Goal: Task Accomplishment & Management: Manage account settings

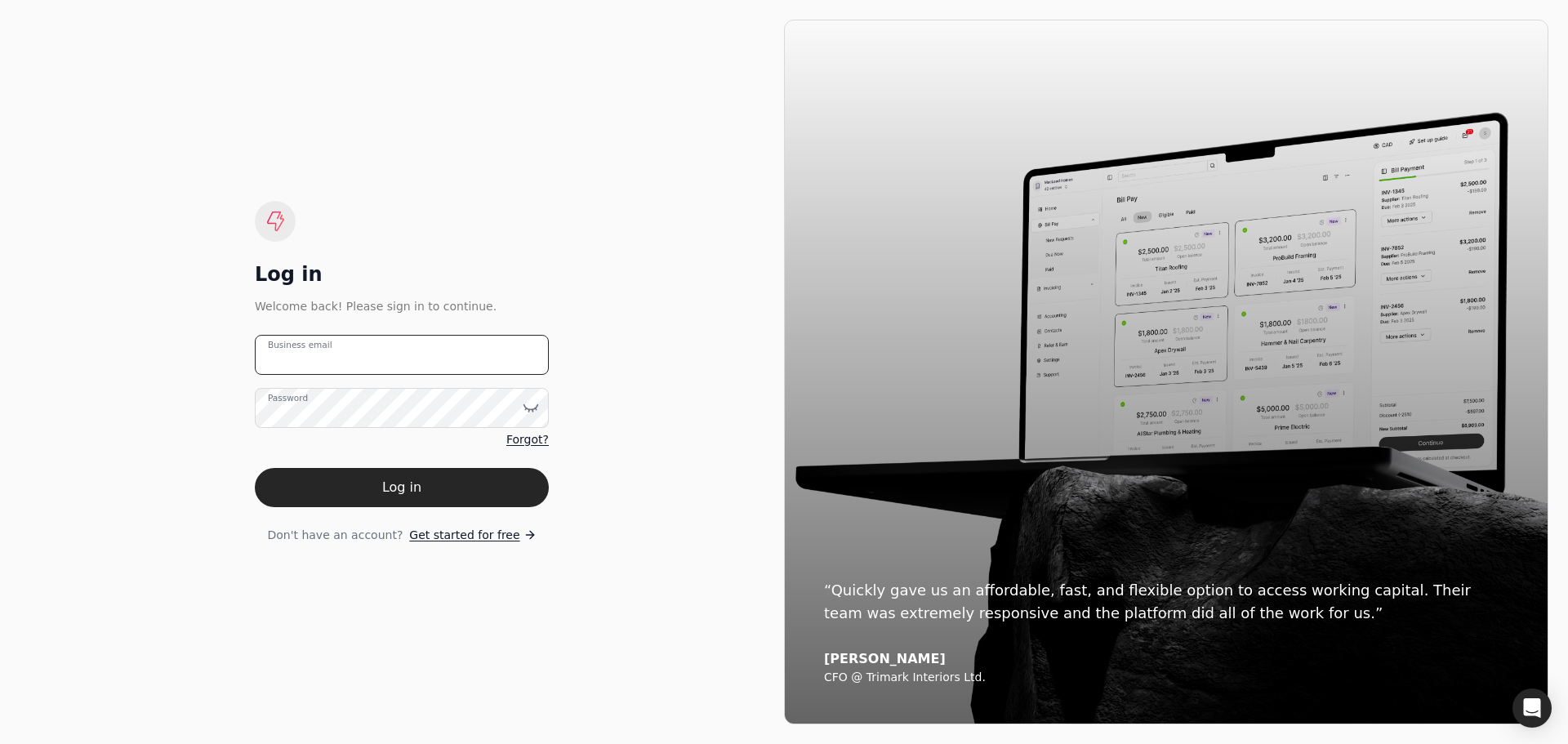
type email "[EMAIL_ADDRESS][DOMAIN_NAME]"
click at [346, 491] on button "Log in" at bounding box center [401, 488] width 294 height 39
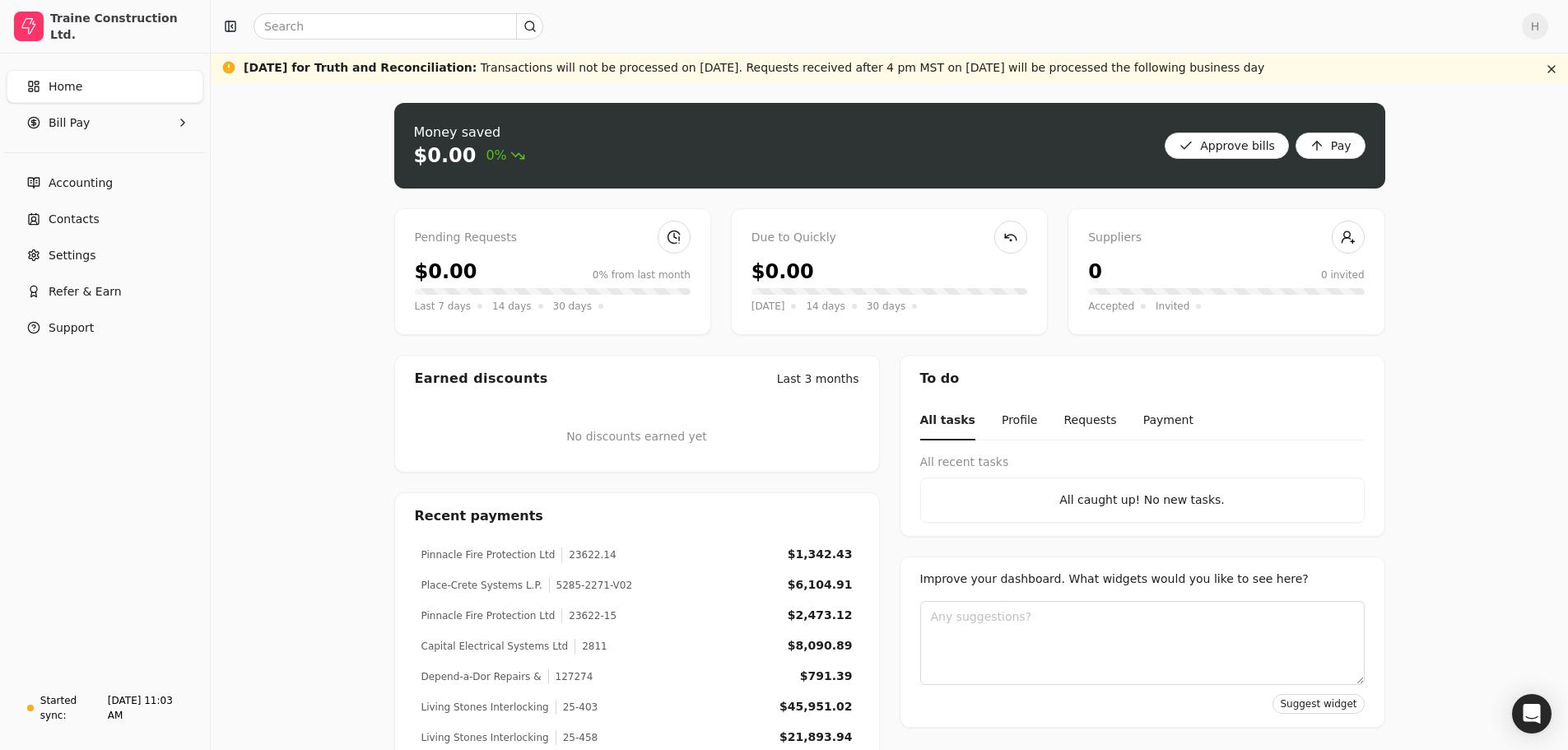
click at [155, 89] on link "Home" at bounding box center [104, 87] width 196 height 33
click at [87, 89] on link "Home" at bounding box center [104, 87] width 196 height 33
click at [153, 121] on Pay "Bill Pay" at bounding box center [104, 122] width 196 height 33
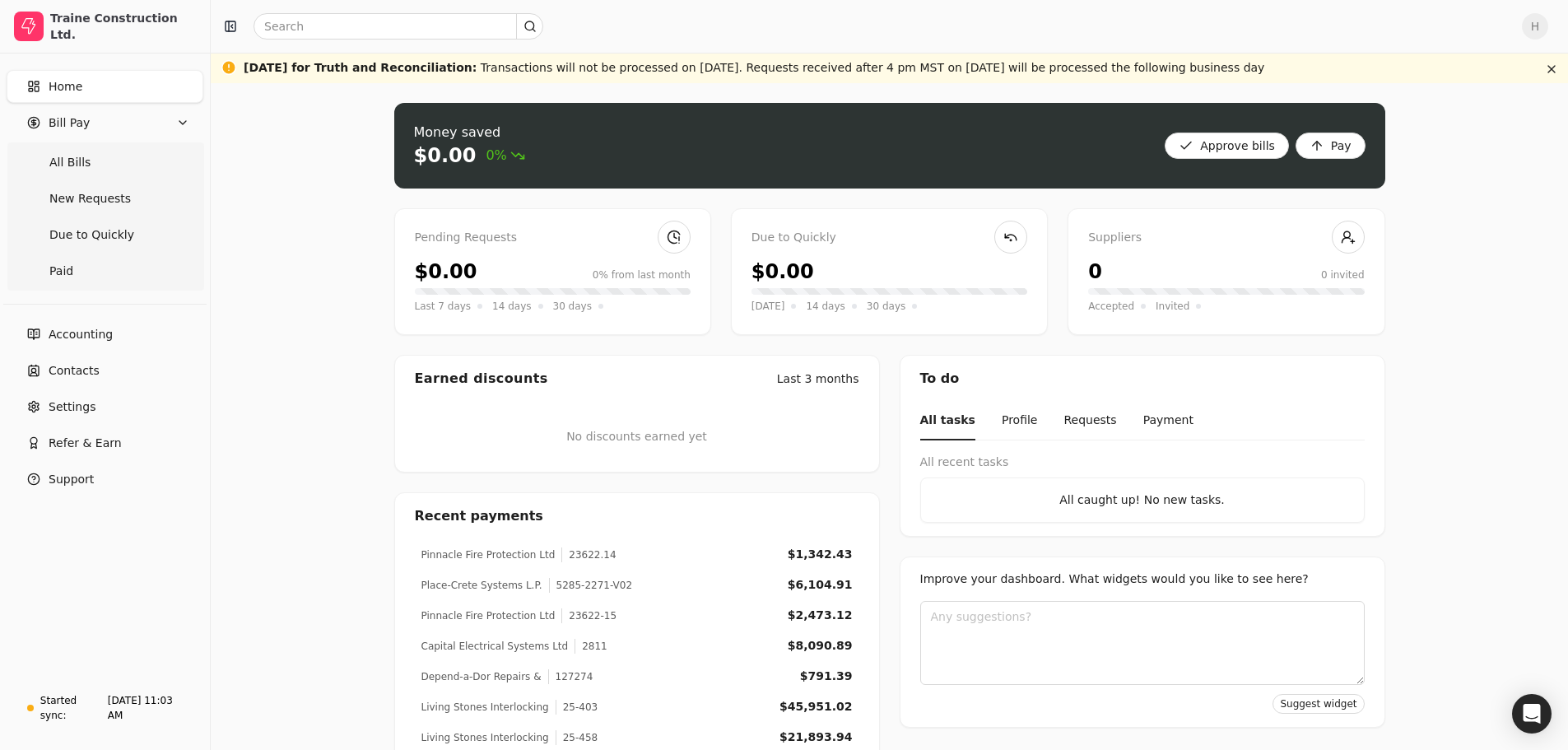
click at [141, 164] on Bills "All Bills" at bounding box center [105, 163] width 190 height 33
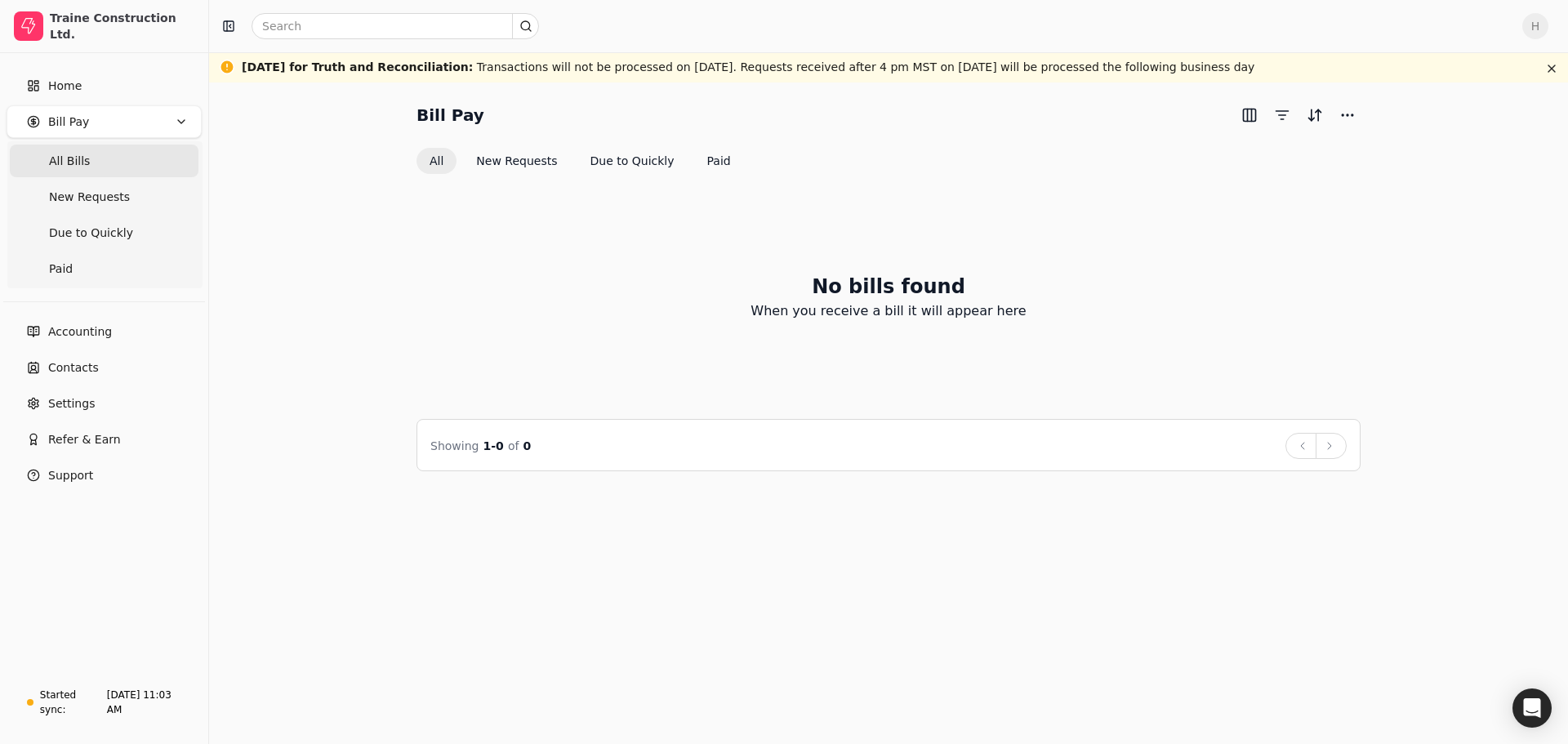
click at [67, 153] on span "All Bills" at bounding box center [69, 161] width 41 height 17
click at [120, 203] on Requests "New Requests" at bounding box center [104, 197] width 188 height 33
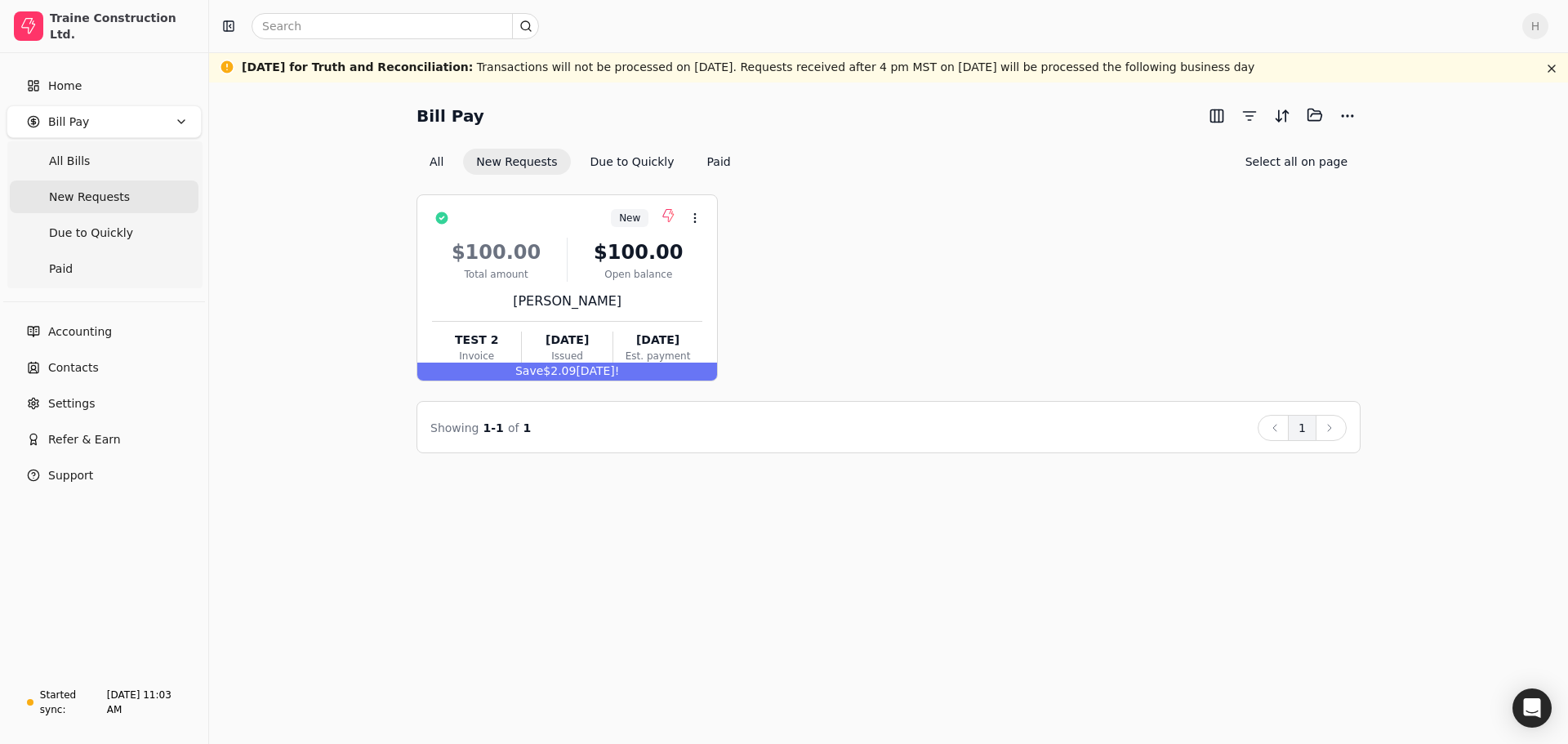
click at [909, 316] on div "New Context Menu Button $100.00 Total amount $100.00 Open balance [PERSON_NAME]…" at bounding box center [889, 288] width 944 height 187
click at [567, 249] on div at bounding box center [567, 259] width 1 height 44
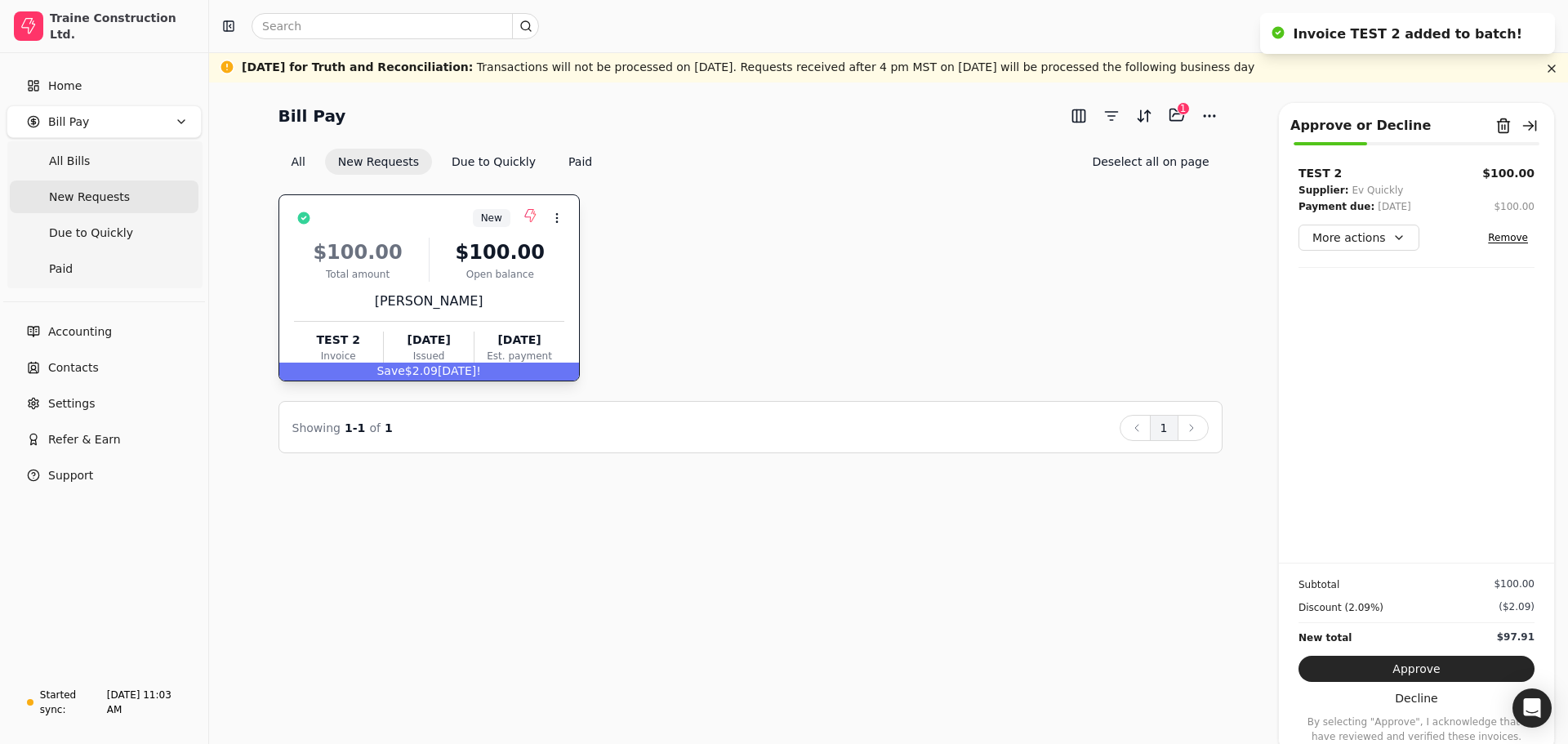
click at [1445, 672] on button "Approve" at bounding box center [1416, 669] width 236 height 26
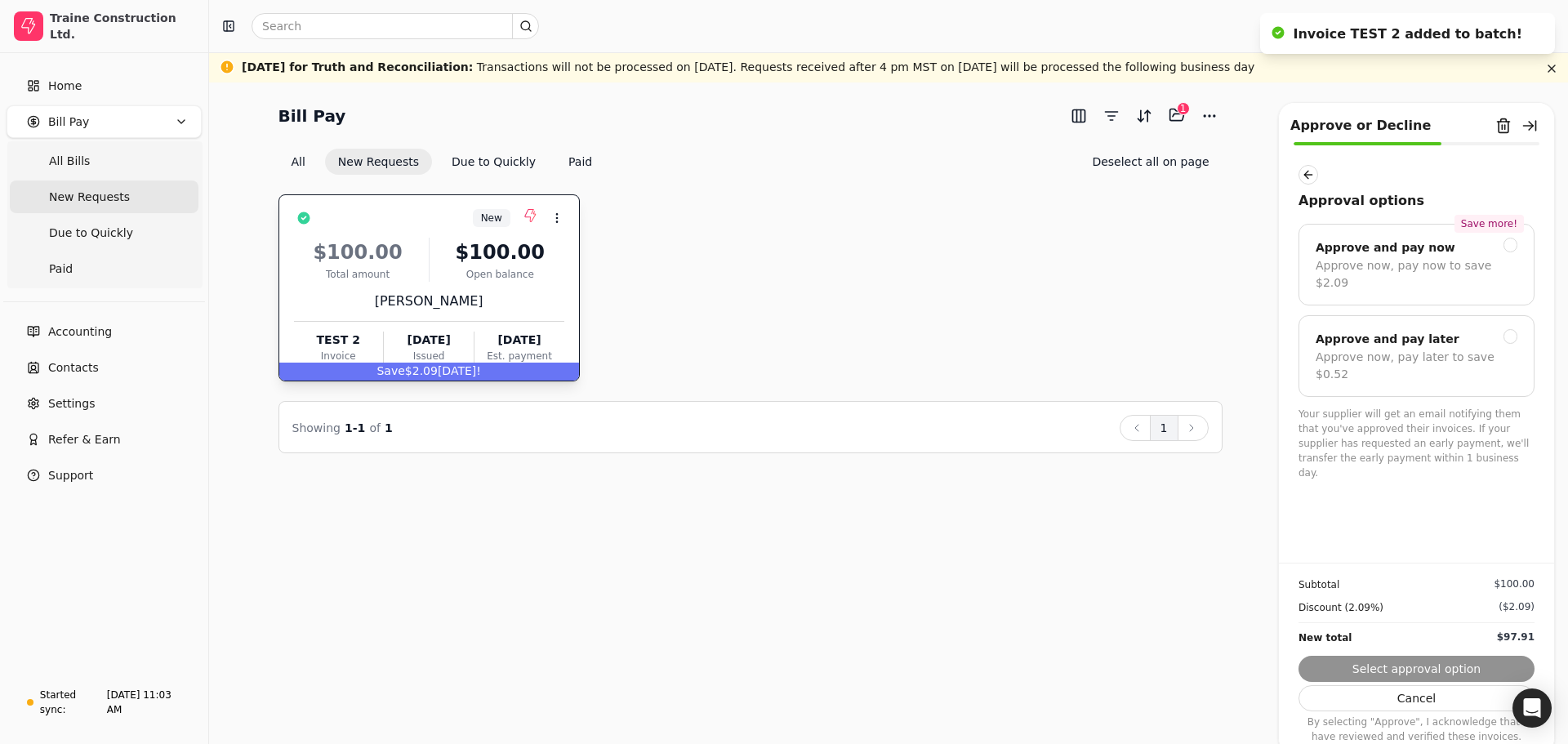
click at [1420, 252] on div "Approve and pay now" at bounding box center [1385, 247] width 139 height 20
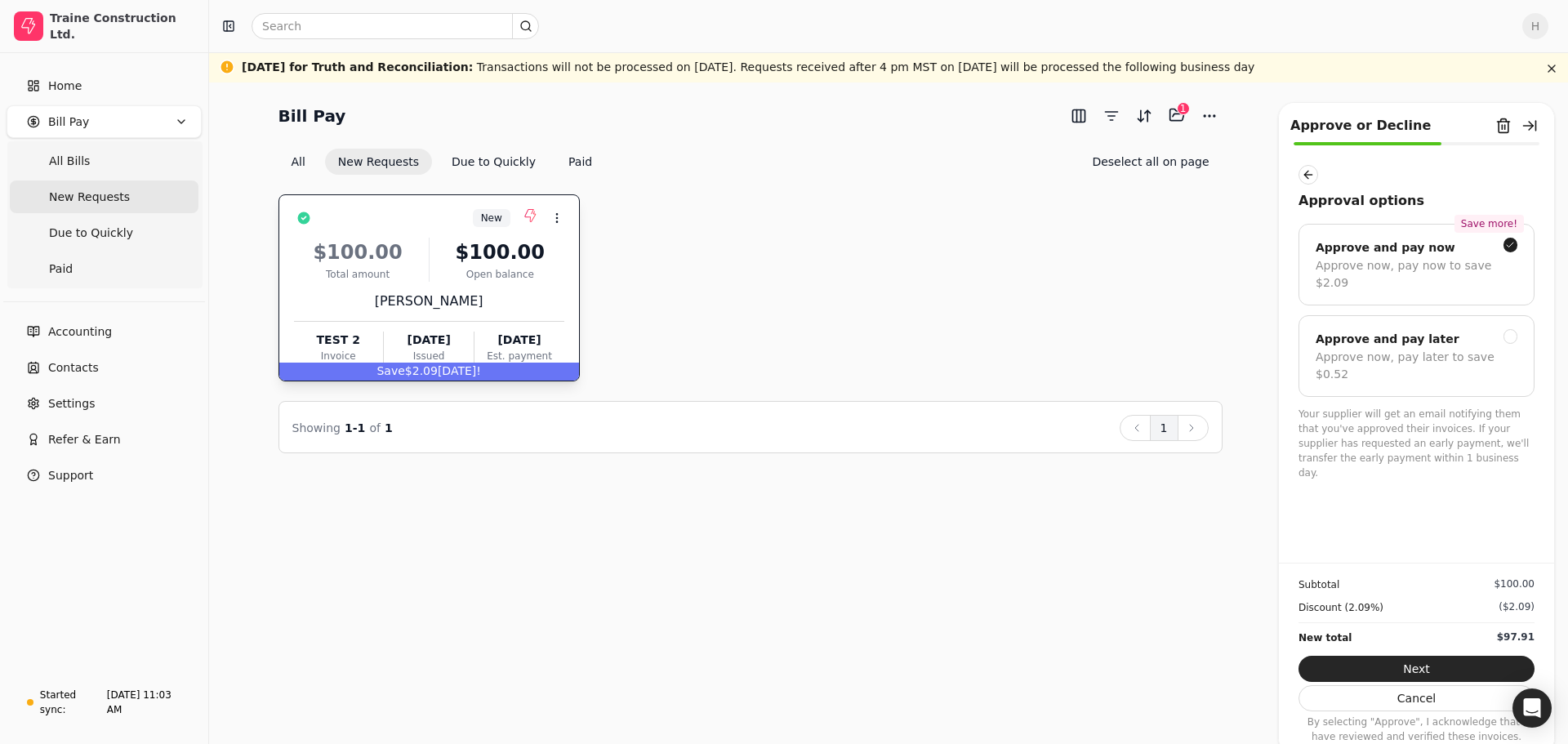
click at [1426, 668] on button "Next" at bounding box center [1416, 669] width 236 height 26
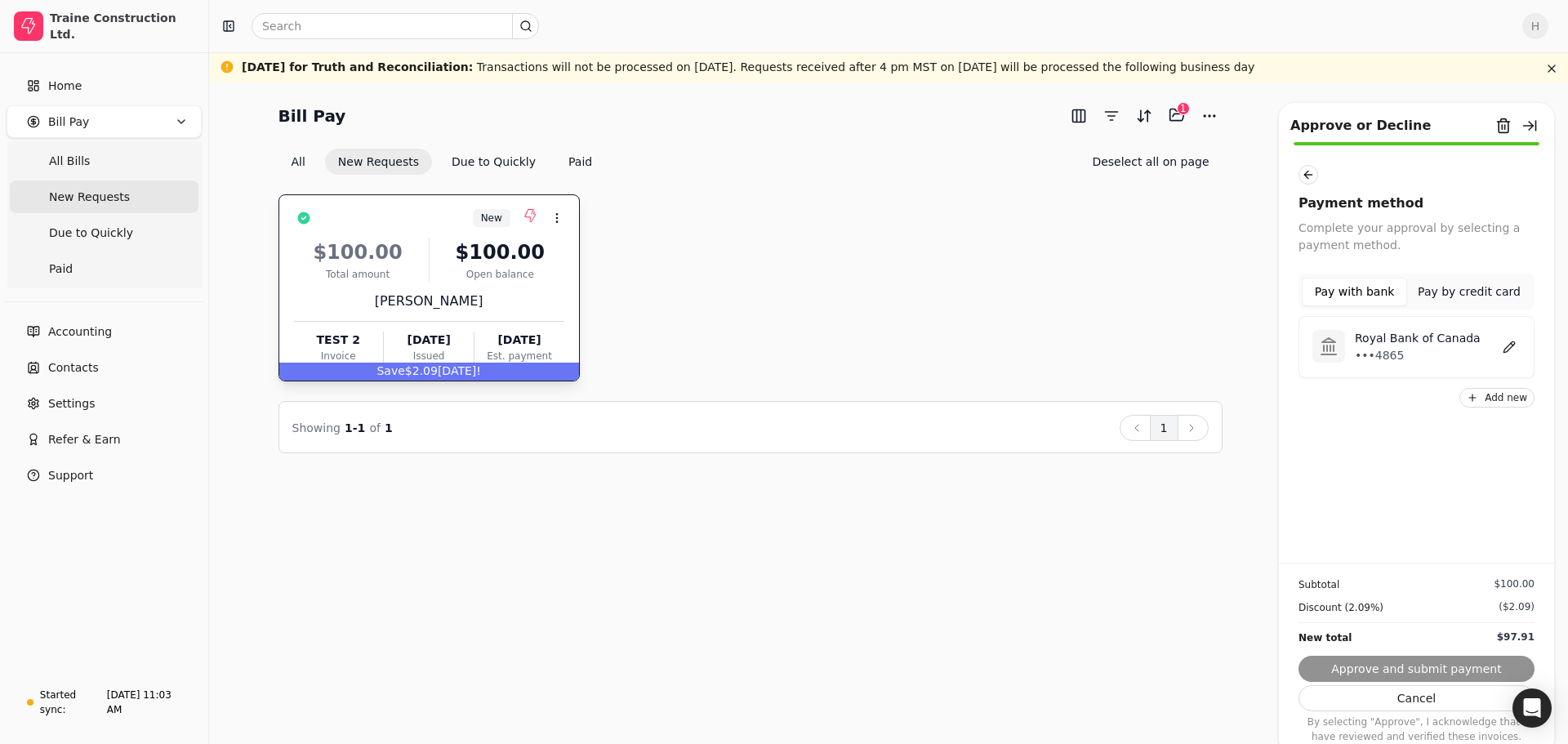
click at [1400, 335] on p "Royal Bank of Canada" at bounding box center [1417, 338] width 126 height 17
click at [1439, 669] on button "Approve and submit payment" at bounding box center [1416, 669] width 236 height 26
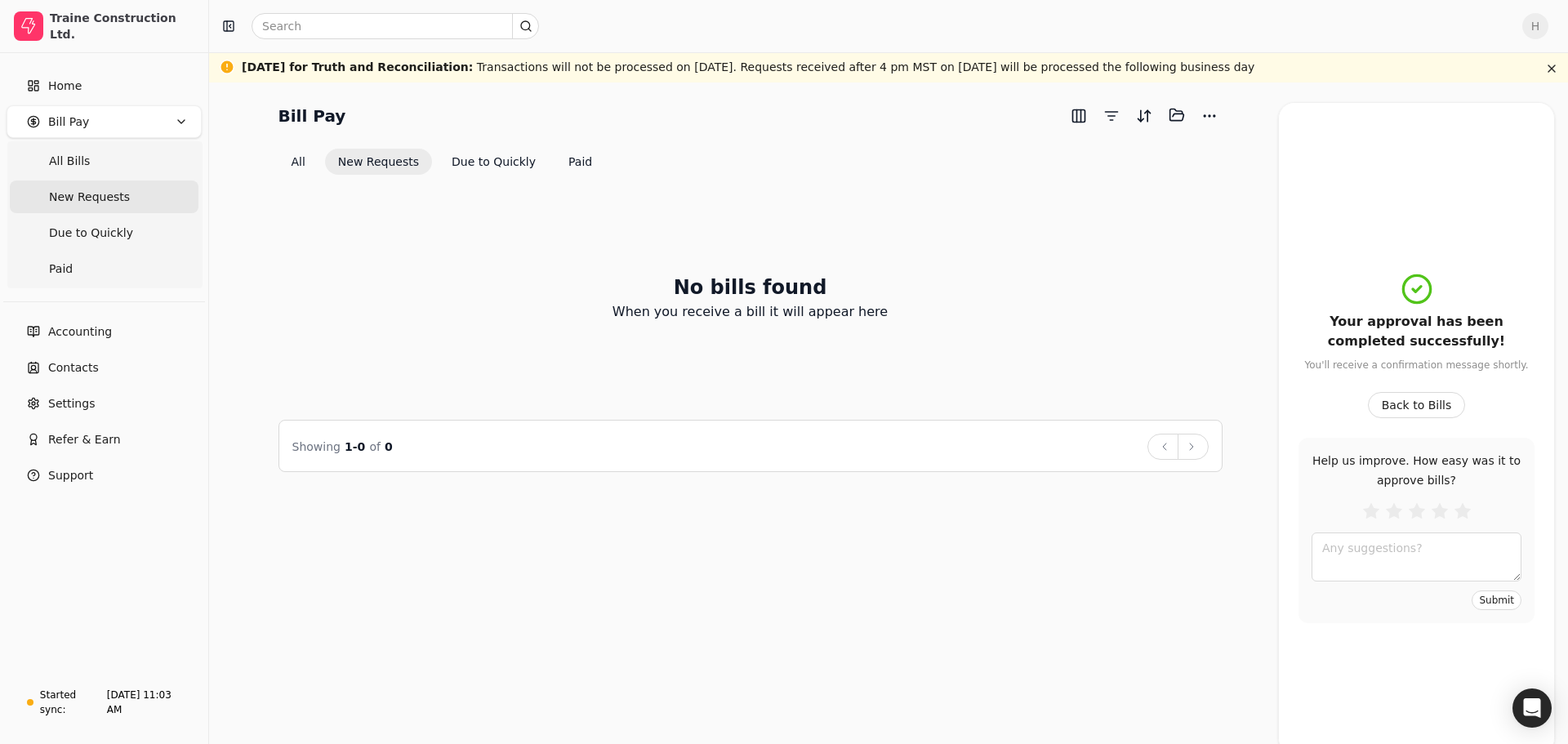
click at [1017, 327] on div "No bills found When you receive a bill it will appear here" at bounding box center [750, 297] width 944 height 206
click at [83, 228] on span "Due to Quickly" at bounding box center [91, 233] width 84 height 17
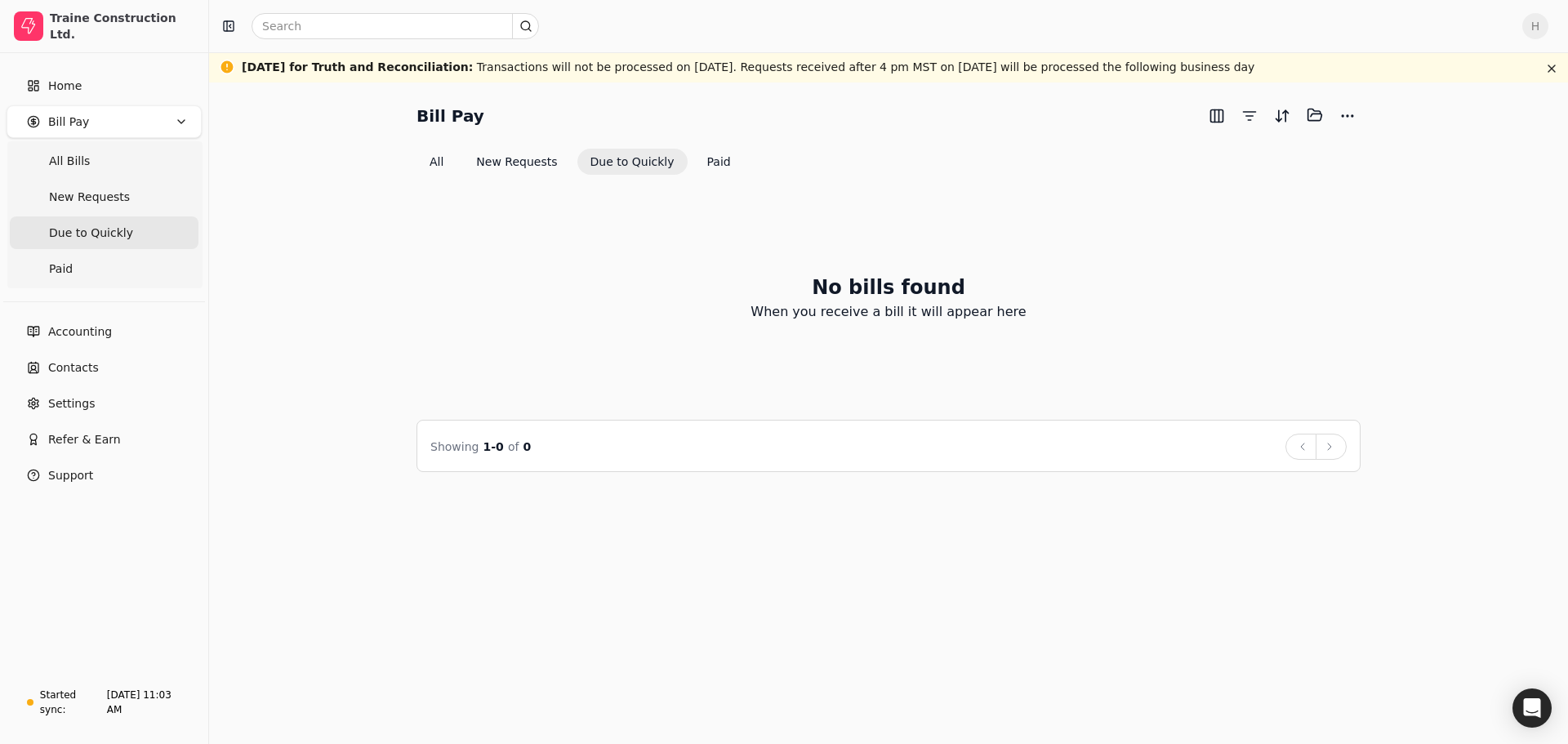
click at [97, 195] on span "New Requests" at bounding box center [89, 197] width 81 height 17
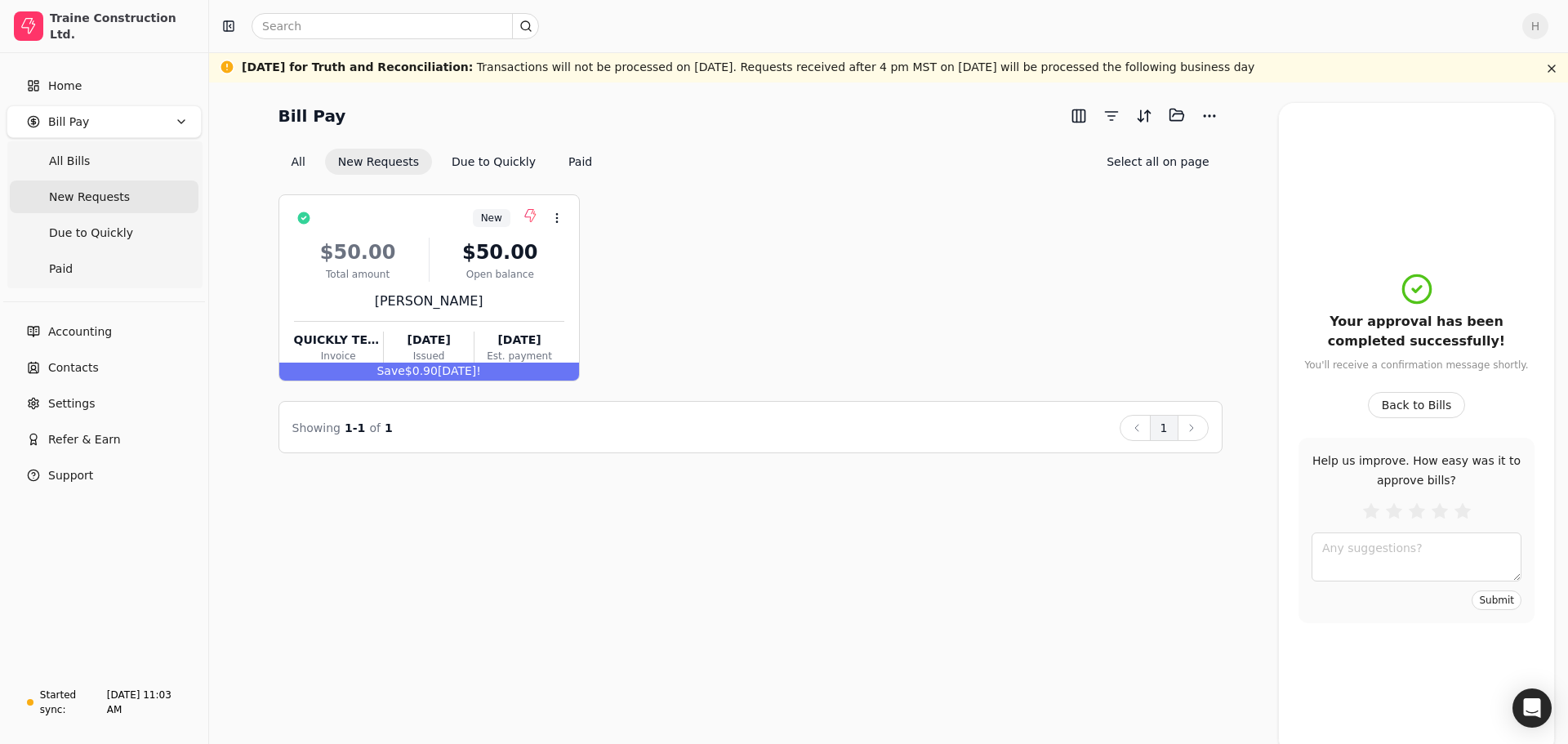
click at [410, 253] on div "$50.00" at bounding box center [359, 252] width 129 height 29
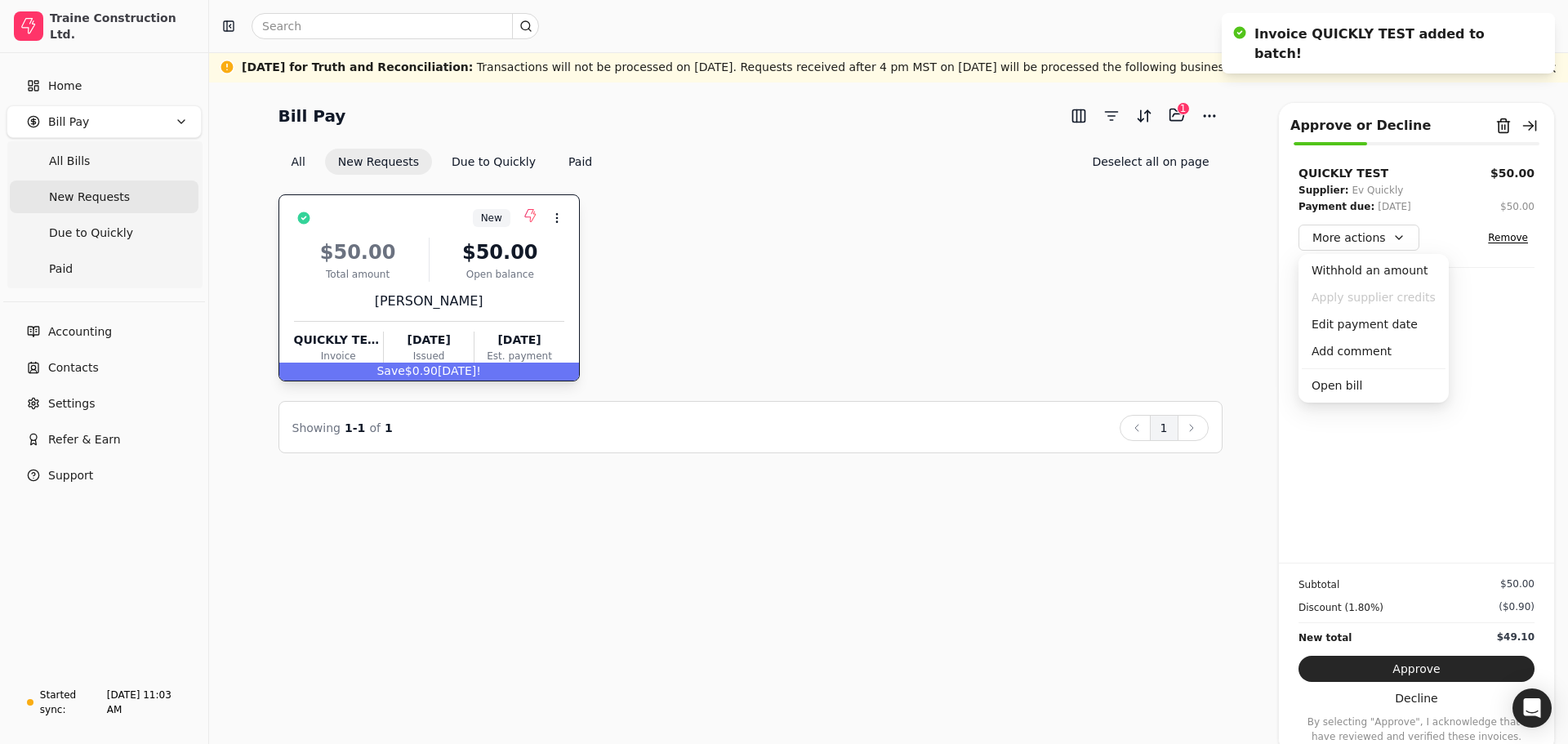
click at [1371, 242] on button "More actions" at bounding box center [1358, 237] width 120 height 26
click at [1402, 471] on div "QUICKLY TEST $50.00 Supplier: Ev Quickly Payment due: [DATE] $50.00 More action…" at bounding box center [1417, 363] width 275 height 398
drag, startPoint x: 1400, startPoint y: 673, endPoint x: 1371, endPoint y: 651, distance: 36.4
click at [1399, 673] on button "Approve" at bounding box center [1416, 669] width 236 height 26
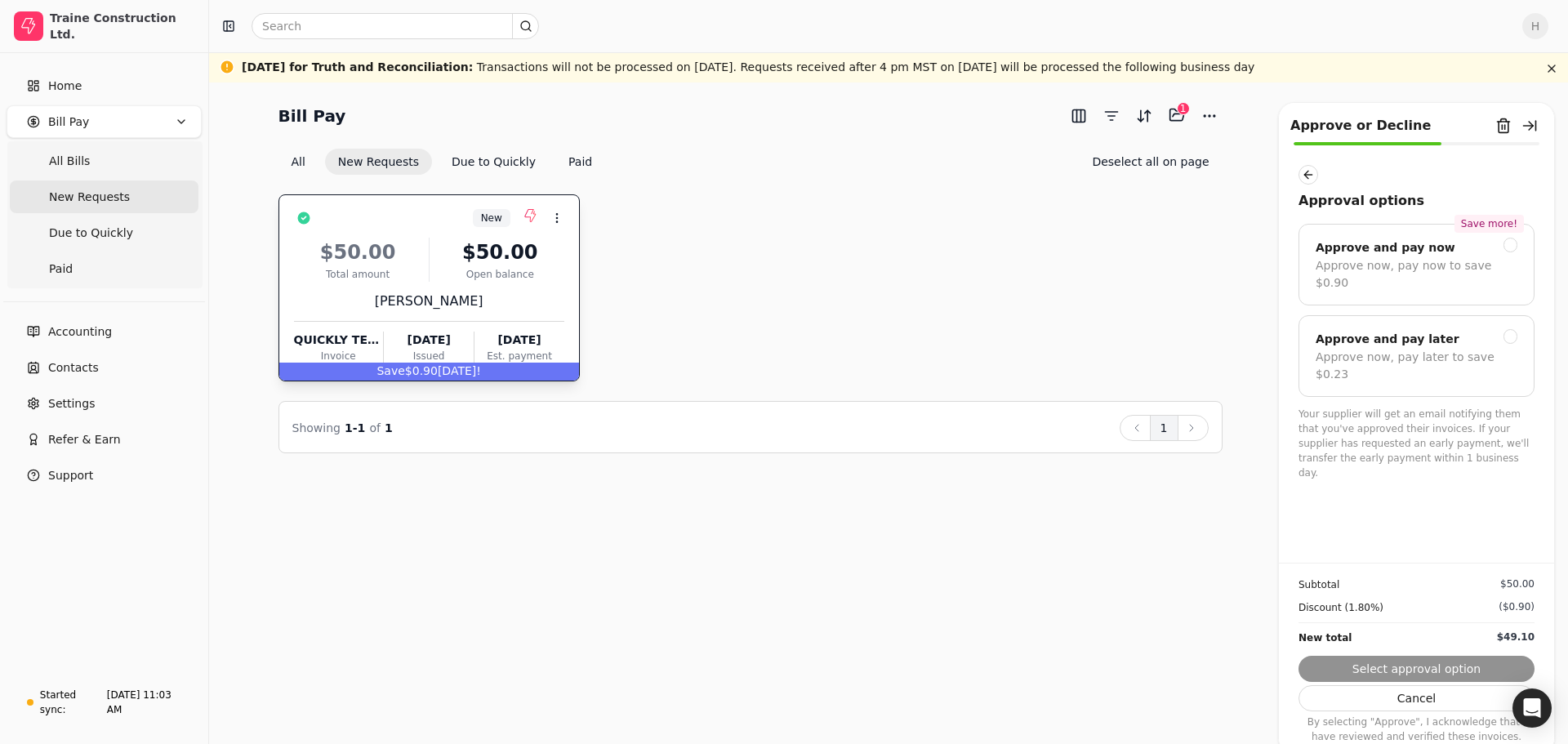
click at [1437, 349] on div "Approve now, pay later to save $0.23" at bounding box center [1416, 366] width 202 height 34
click at [1404, 669] on button "Submit approval" at bounding box center [1416, 669] width 236 height 26
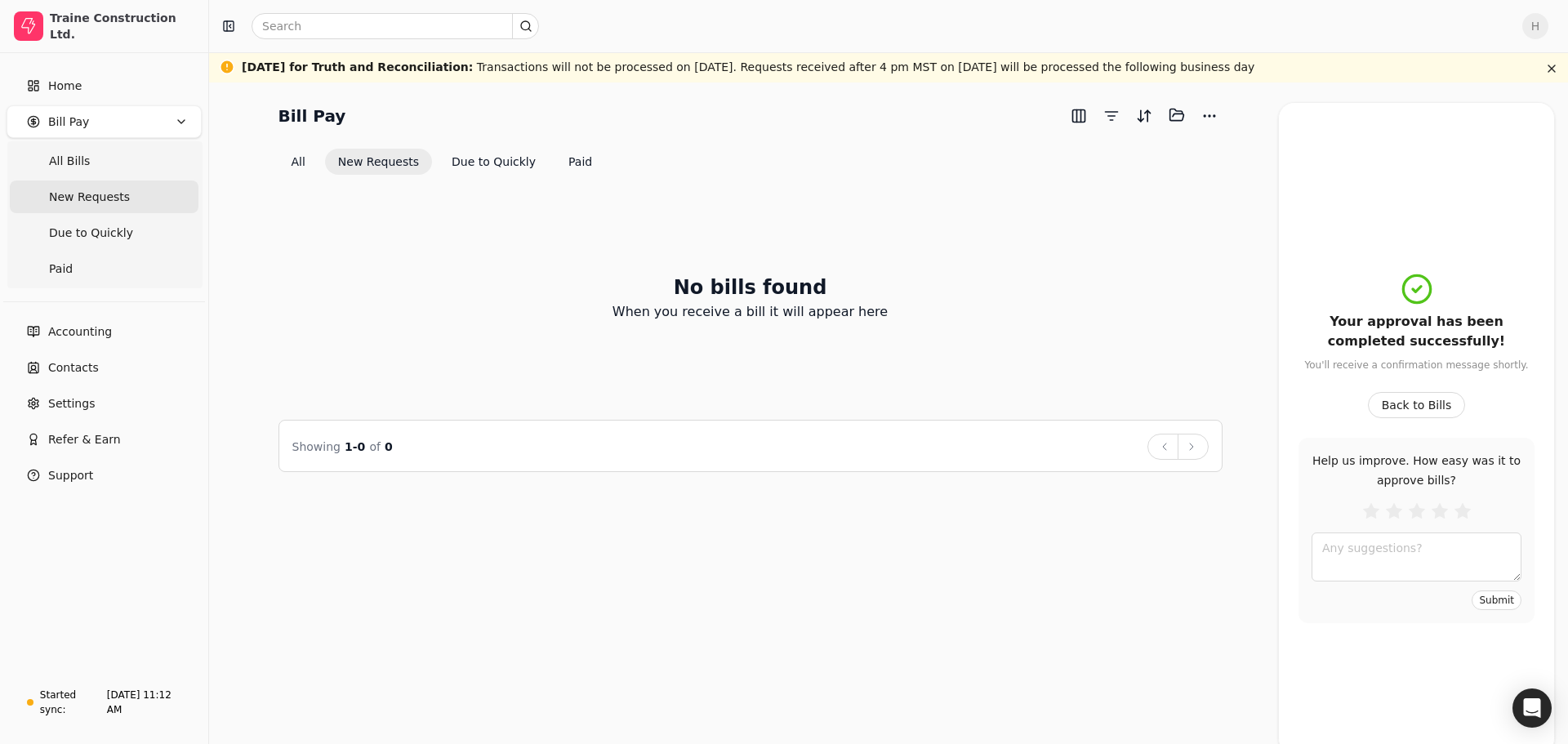
click at [100, 234] on span "Due to Quickly" at bounding box center [91, 233] width 84 height 17
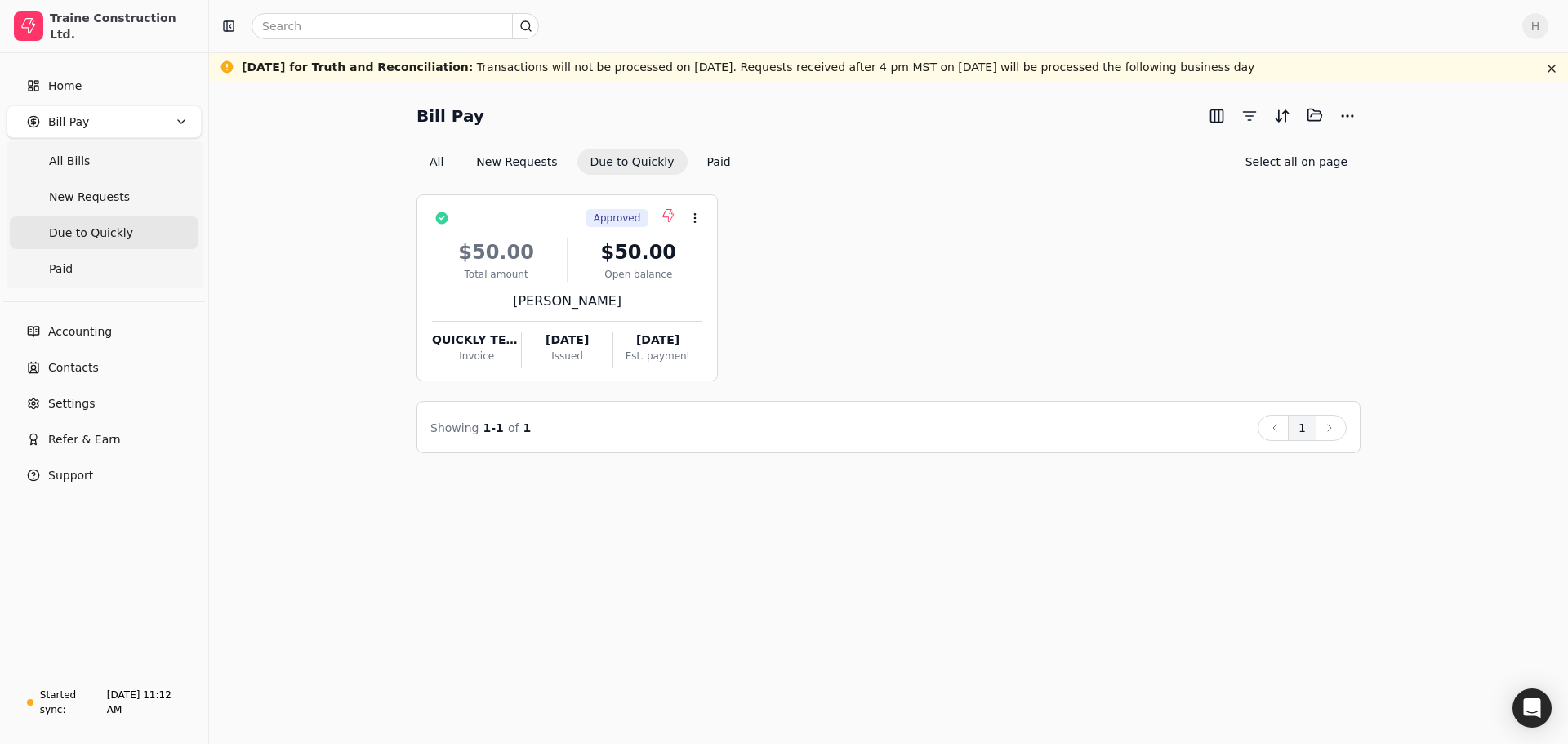
click at [91, 196] on span "New Requests" at bounding box center [89, 197] width 81 height 17
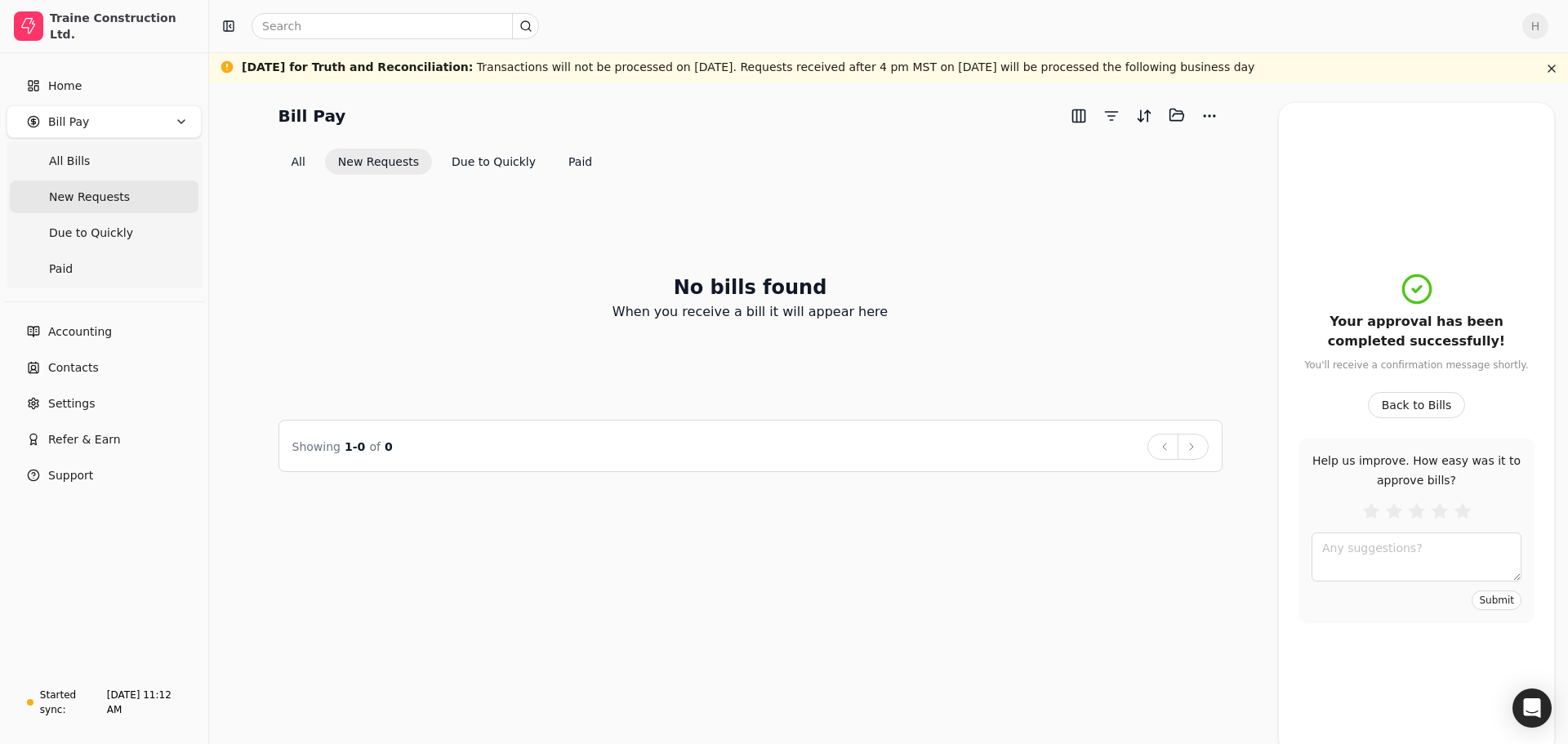
click at [1376, 406] on button "Back to Bills" at bounding box center [1417, 405] width 98 height 26
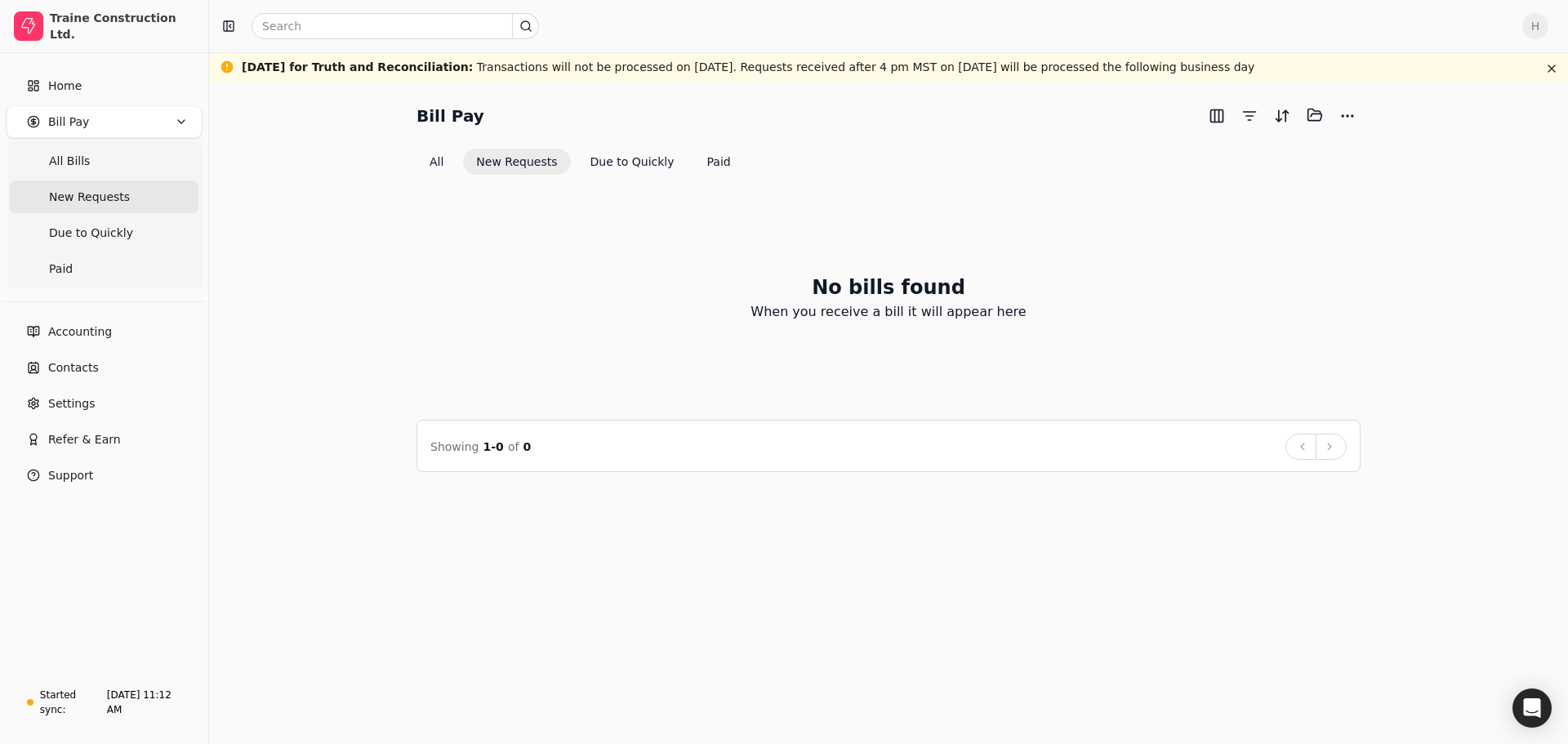
click at [98, 223] on Quickly "Due to Quickly" at bounding box center [104, 233] width 188 height 33
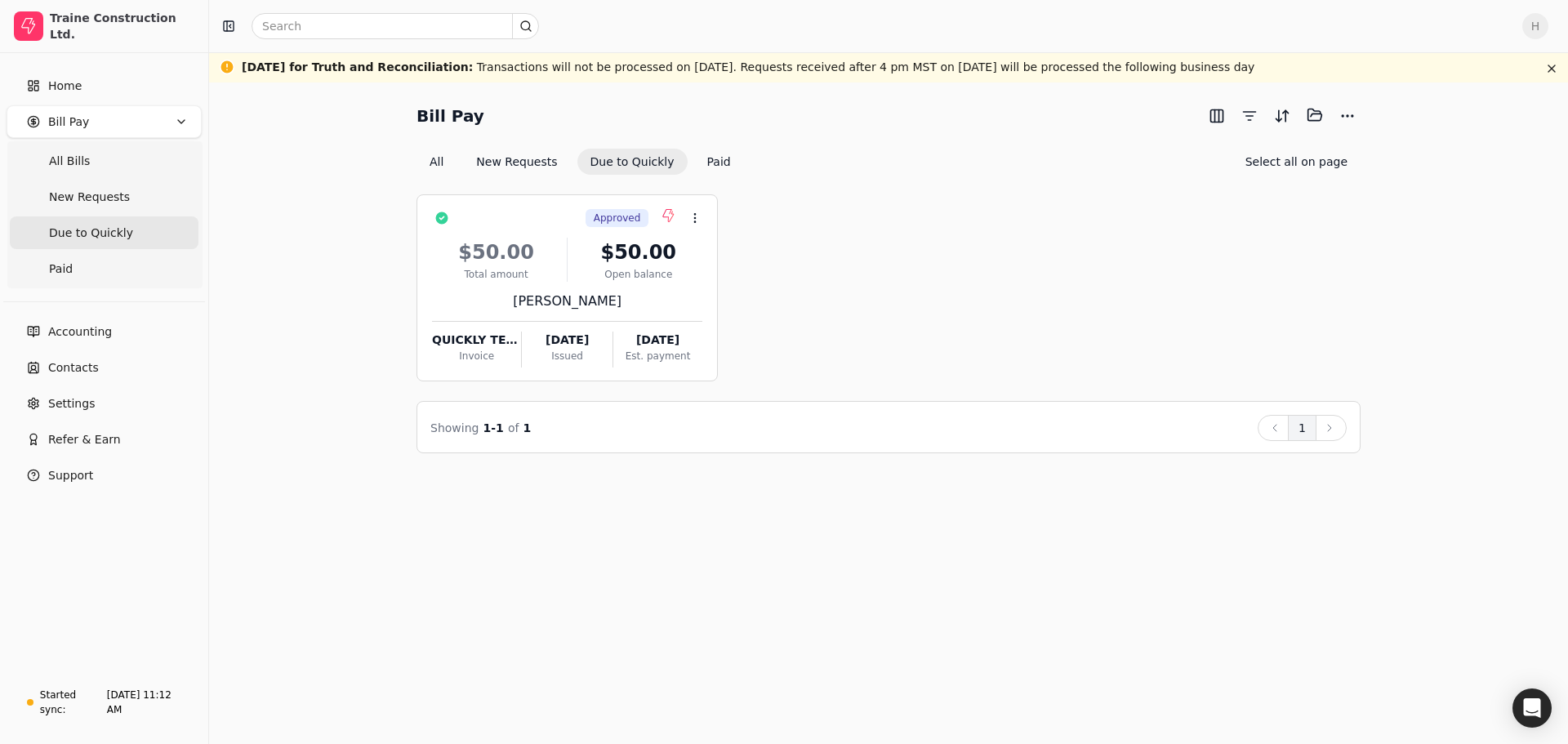
click at [95, 188] on span "New Requests" at bounding box center [89, 197] width 81 height 17
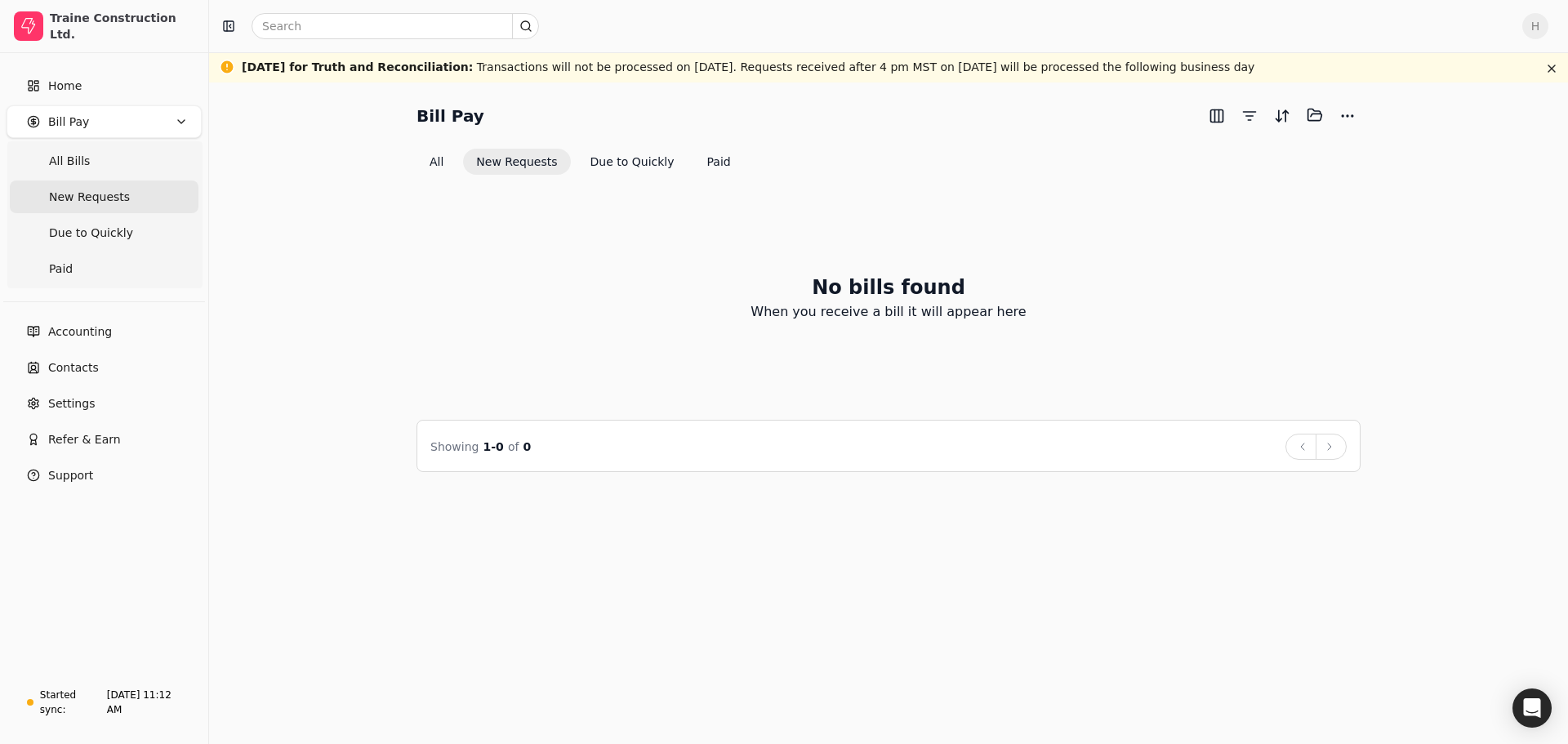
click at [105, 169] on Bills "All Bills" at bounding box center [104, 161] width 188 height 33
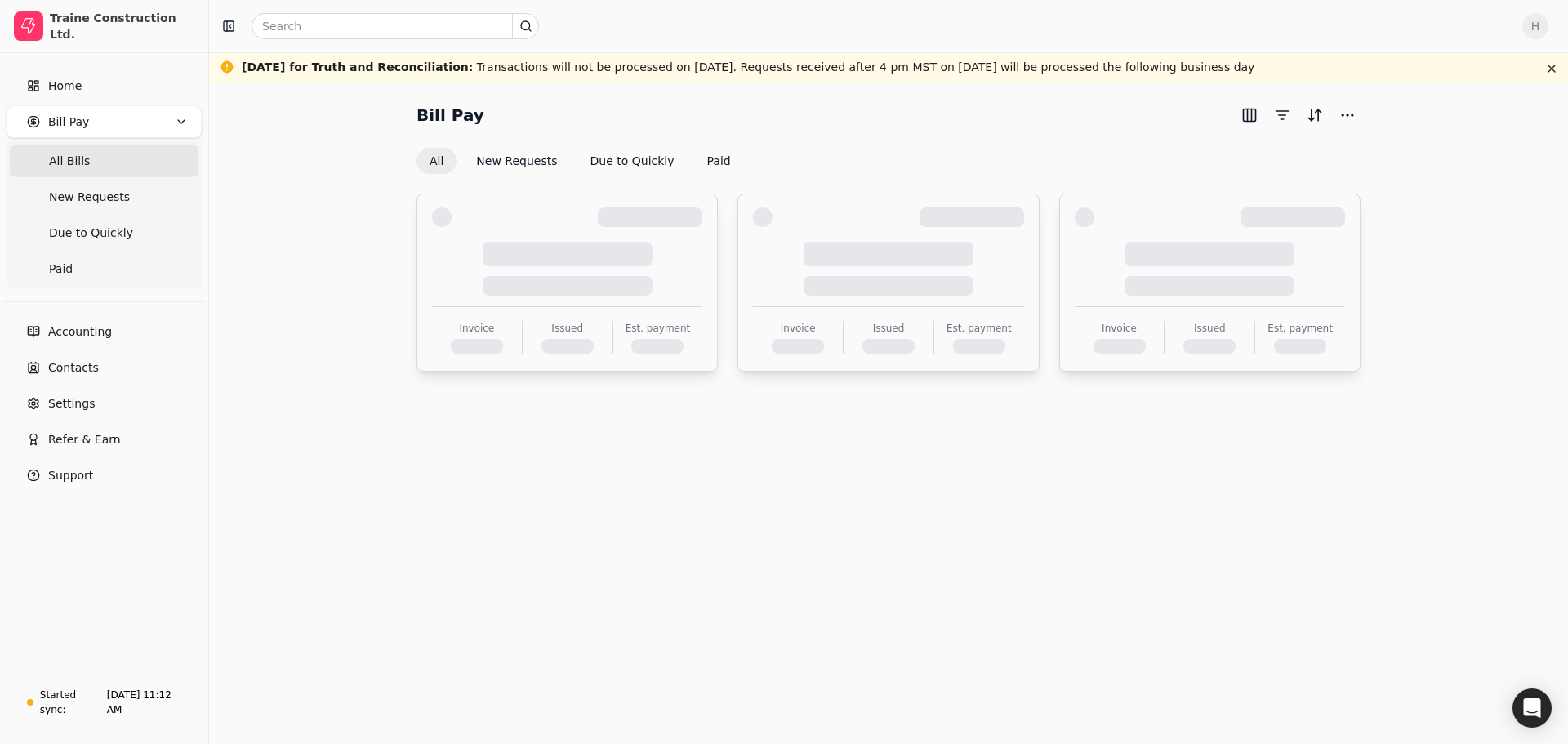
click at [103, 198] on span "New Requests" at bounding box center [89, 197] width 81 height 17
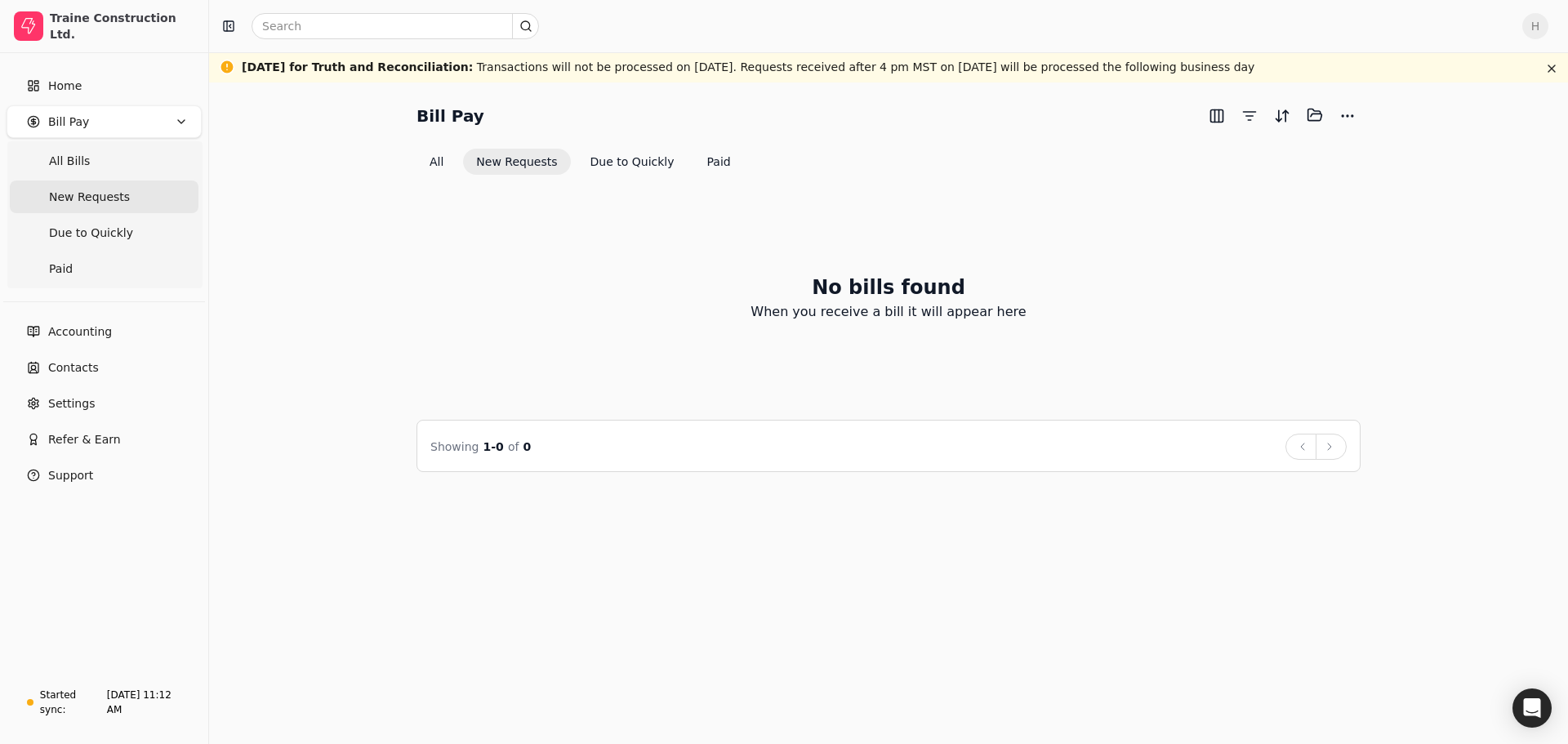
click at [93, 164] on Bills "All Bills" at bounding box center [104, 161] width 188 height 33
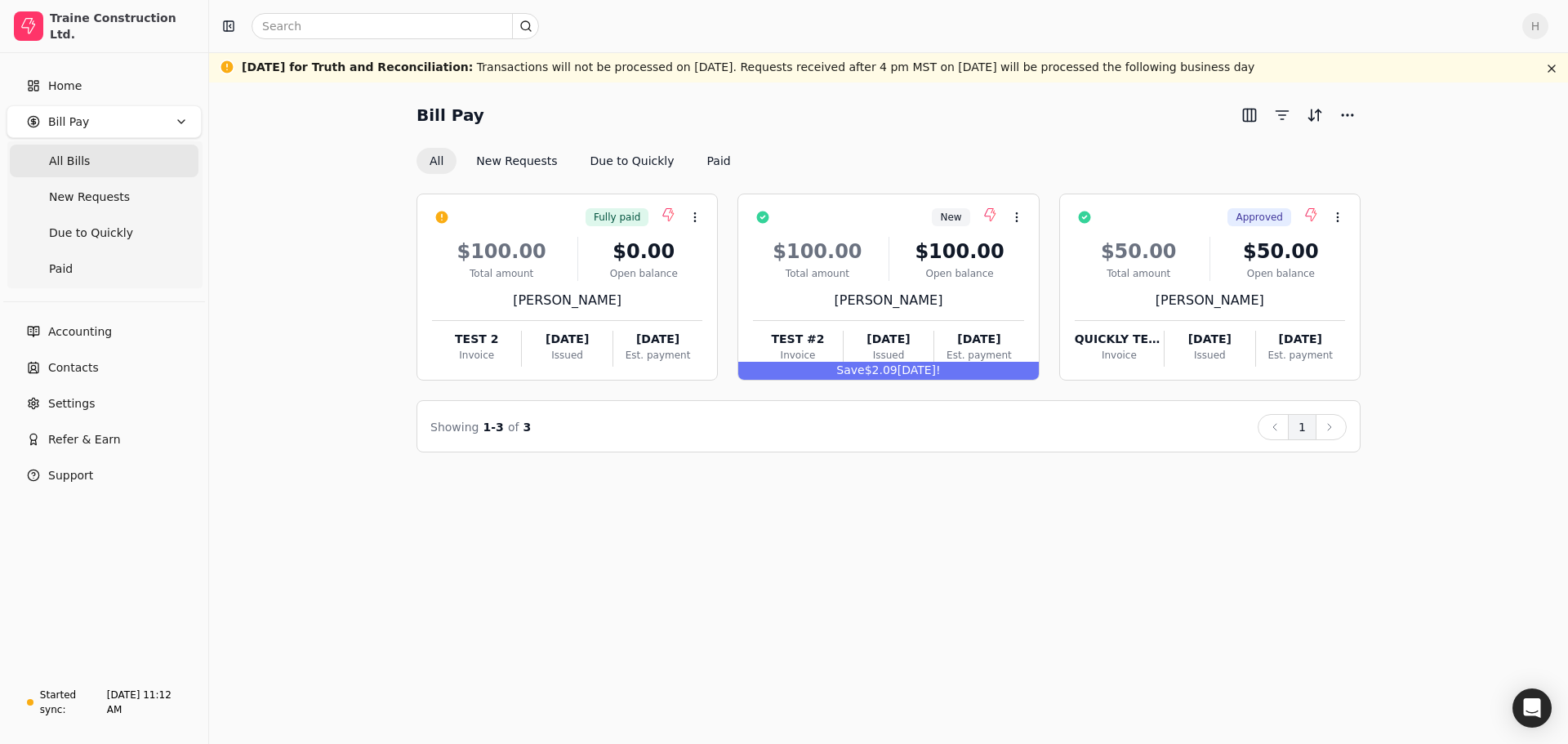
click at [92, 191] on span "New Requests" at bounding box center [89, 197] width 81 height 17
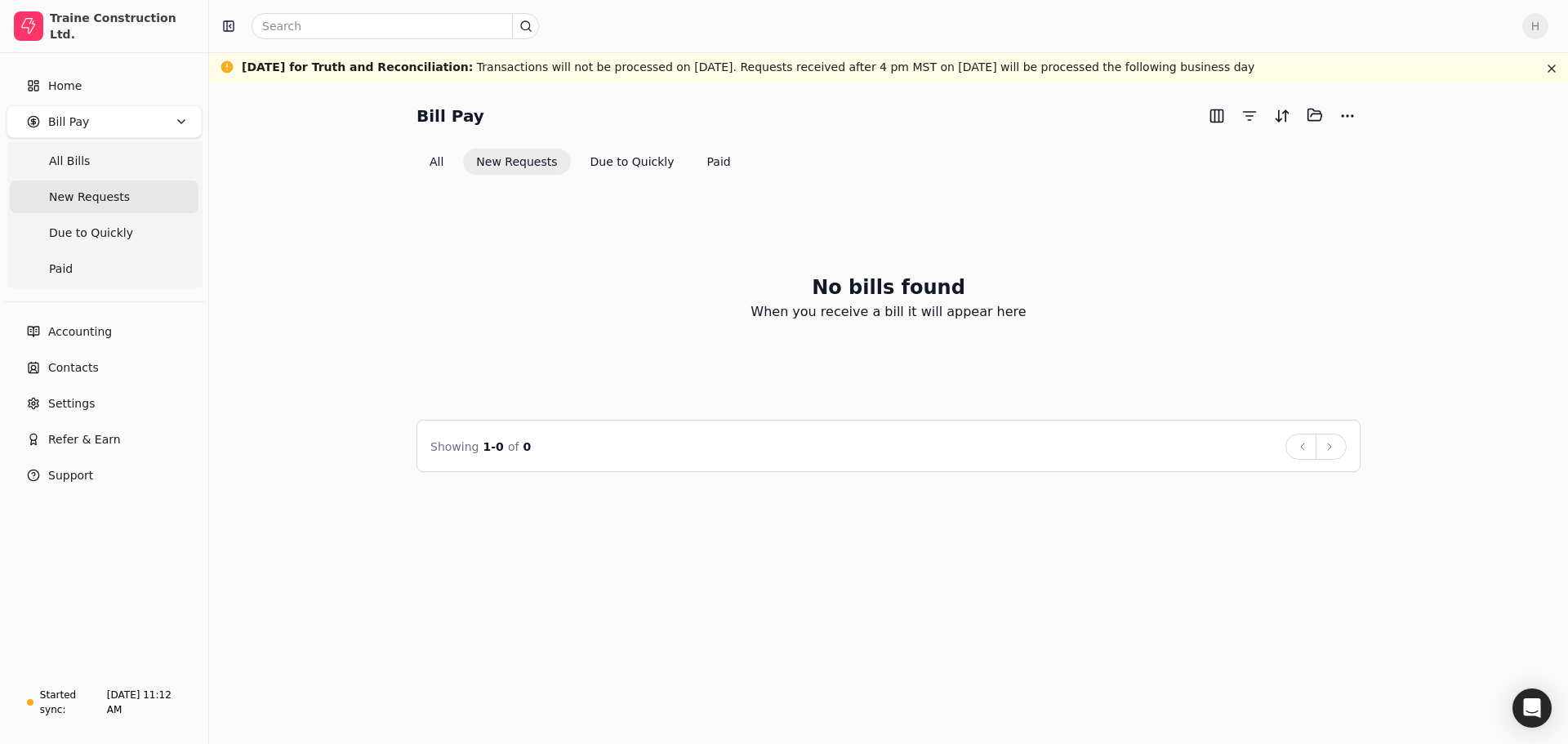
click at [109, 219] on Quickly "Due to Quickly" at bounding box center [104, 233] width 188 height 33
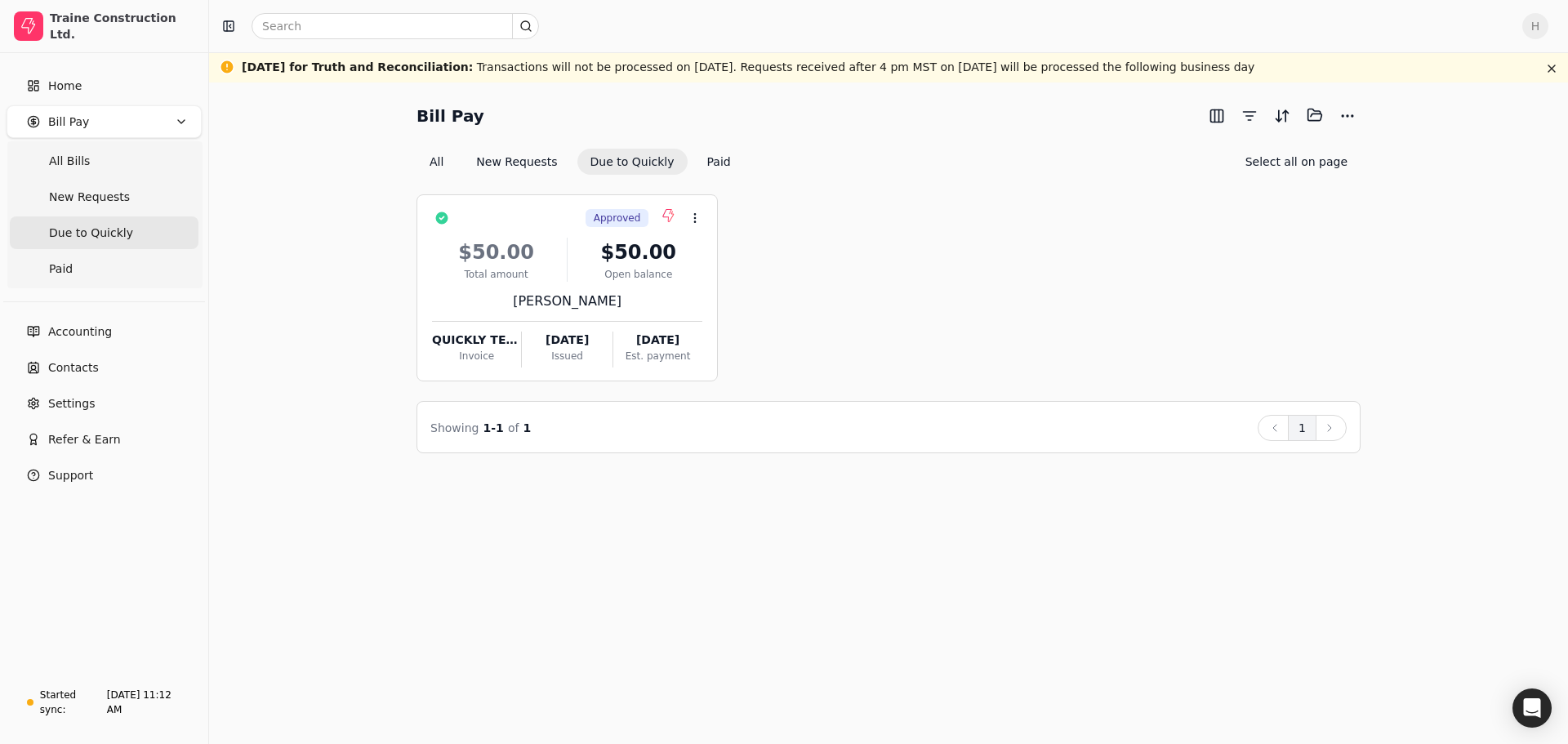
click at [108, 203] on span "New Requests" at bounding box center [89, 197] width 81 height 17
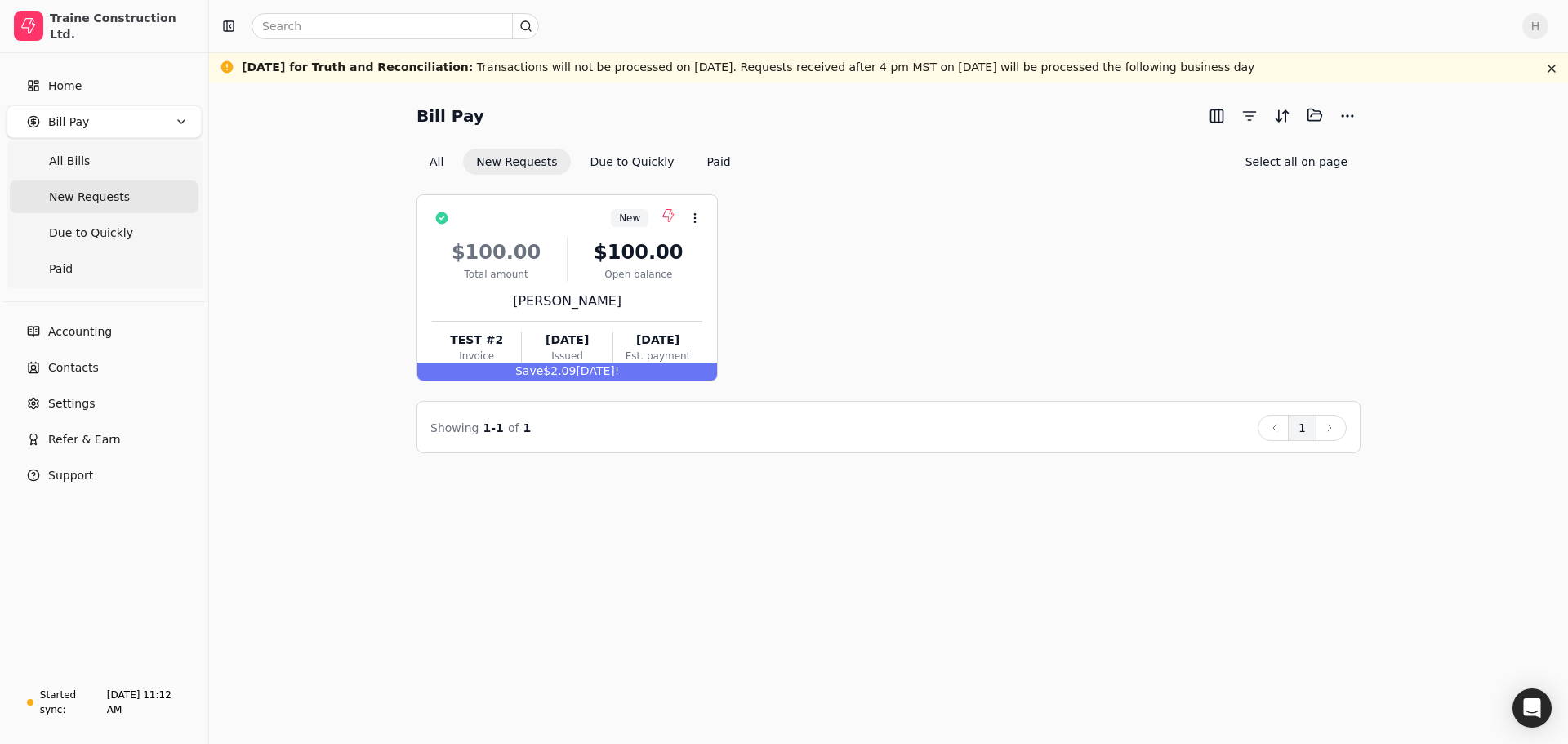
click at [554, 227] on div "New Context Menu Button" at bounding box center [578, 217] width 247 height 28
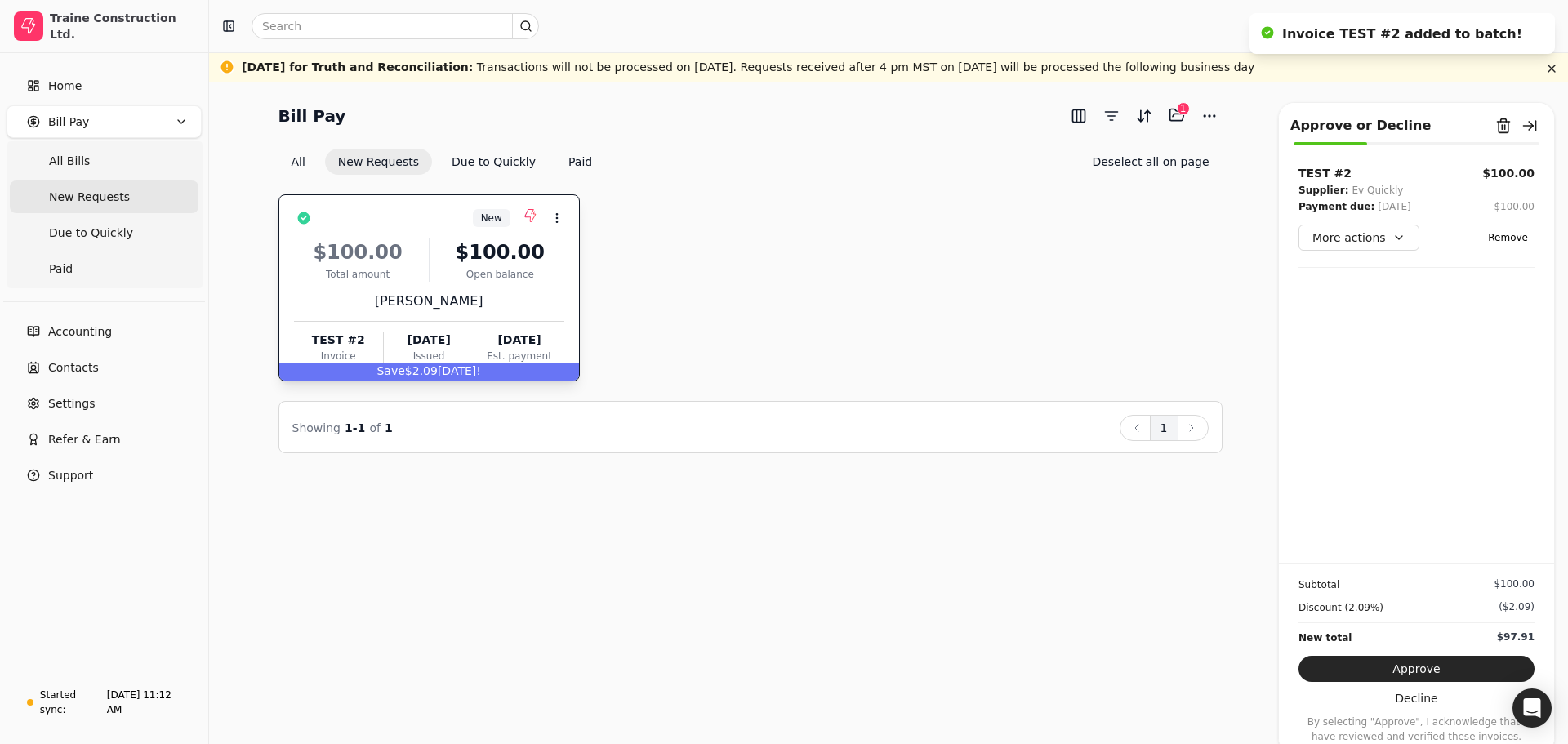
click at [1079, 276] on div "New Context Menu Button $100.00 Total amount $100.00 Open balance Evanne Foley …" at bounding box center [750, 288] width 944 height 187
click at [1406, 674] on button "Approve" at bounding box center [1416, 669] width 236 height 26
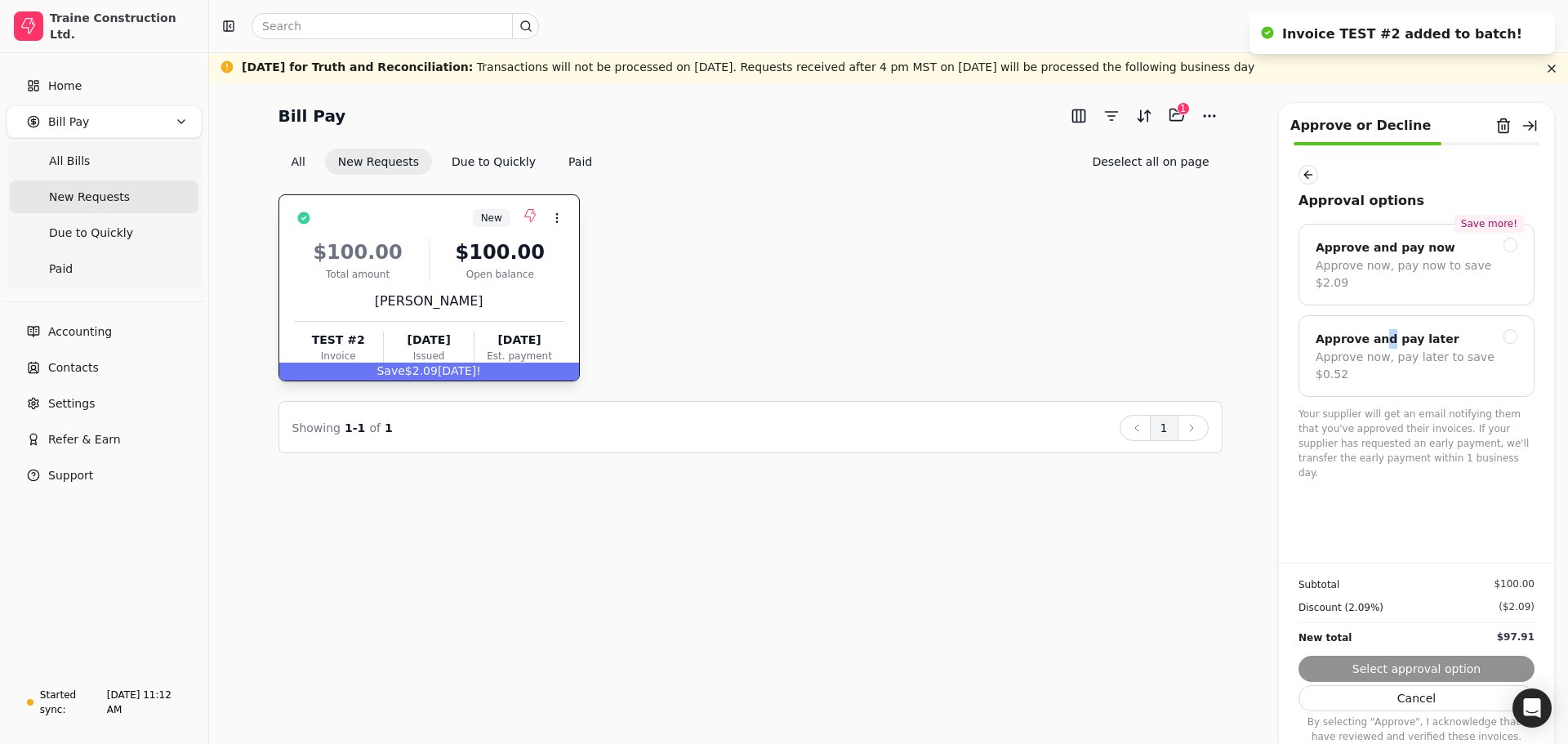
click at [1379, 331] on div "Approve and pay later" at bounding box center [1387, 339] width 144 height 20
click at [1392, 493] on div "Approval options Save more! Approve and pay now Approve now, pay now to save $2…" at bounding box center [1417, 363] width 275 height 398
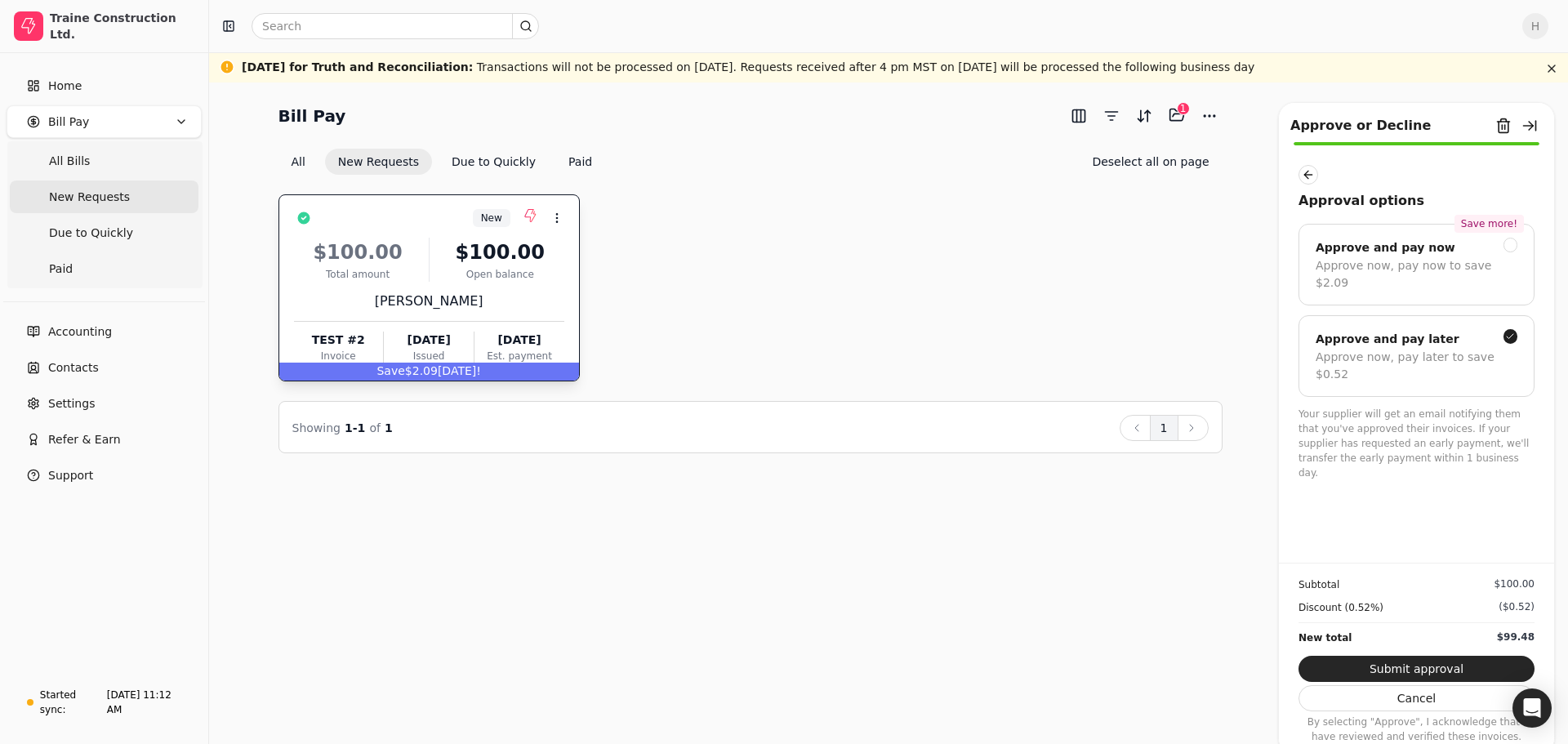
click at [1420, 671] on button "Submit approval" at bounding box center [1416, 669] width 236 height 26
